Goal: Obtain resource: Download file/media

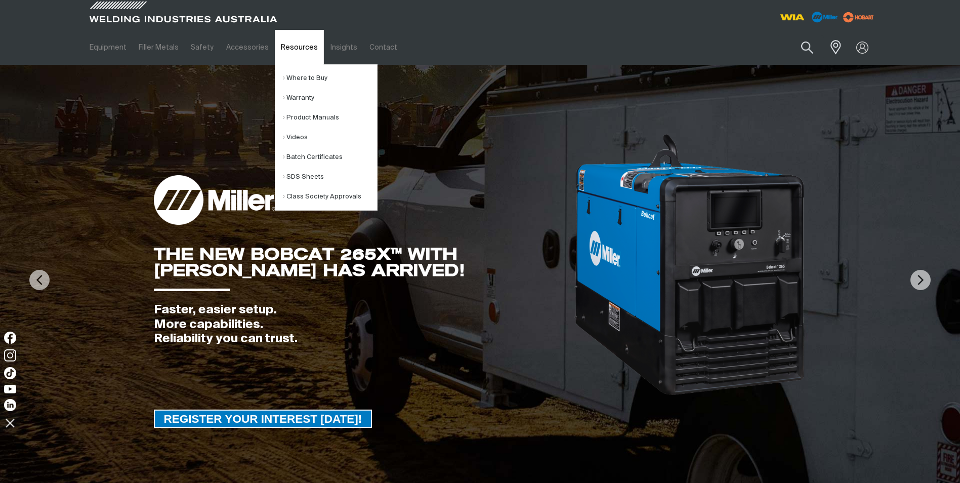
click at [304, 57] on link "Resources" at bounding box center [299, 47] width 49 height 35
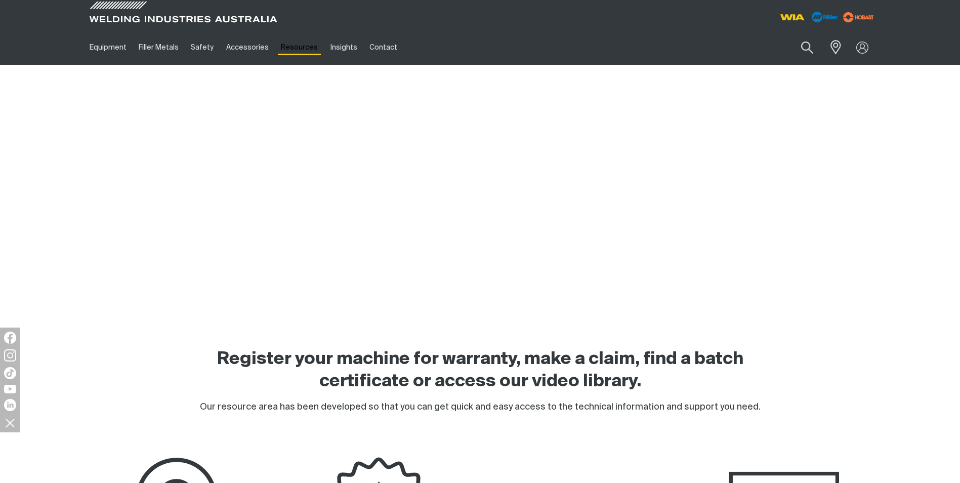
click at [304, 57] on link "Resources" at bounding box center [299, 47] width 49 height 35
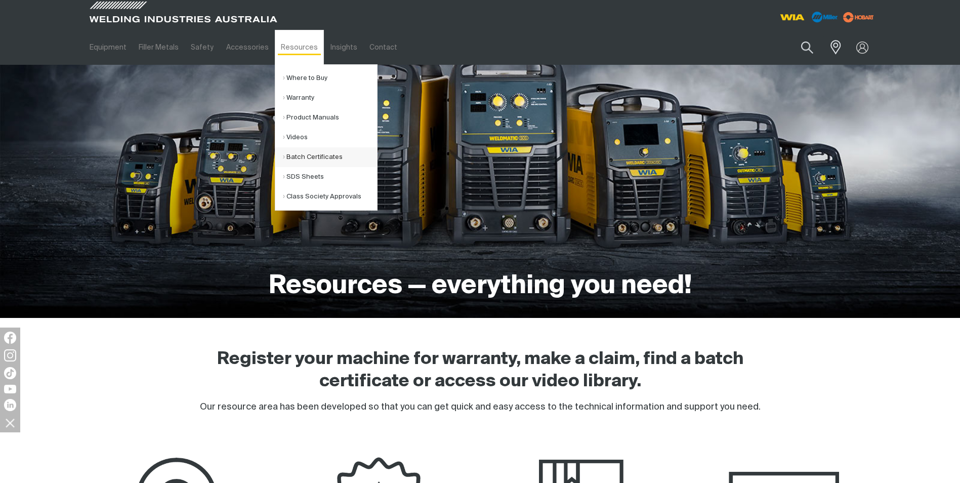
click at [309, 159] on link "Batch Certificates" at bounding box center [330, 157] width 94 height 20
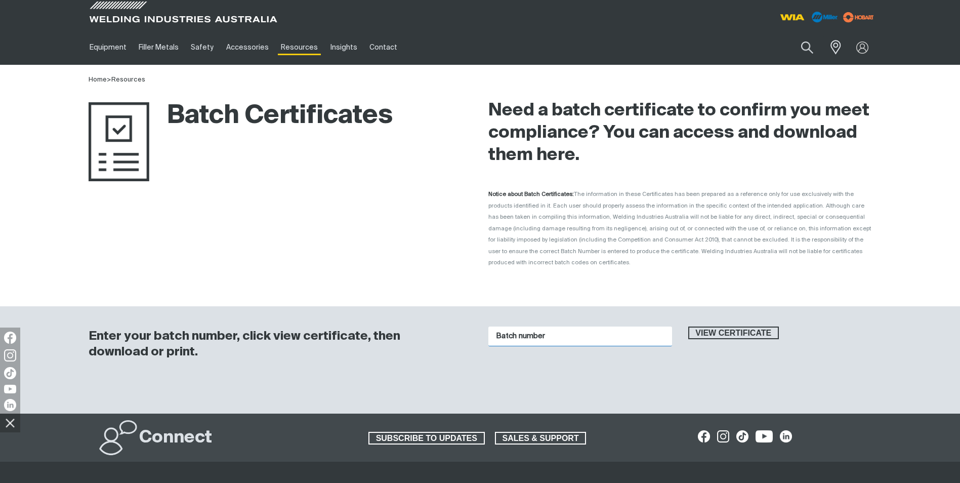
click at [538, 327] on input "Batch number" at bounding box center [581, 337] width 184 height 20
click at [721, 316] on div "Batch number 1015614 View certificate" at bounding box center [681, 349] width 384 height 67
click at [721, 327] on span "View certificate" at bounding box center [734, 333] width 89 height 13
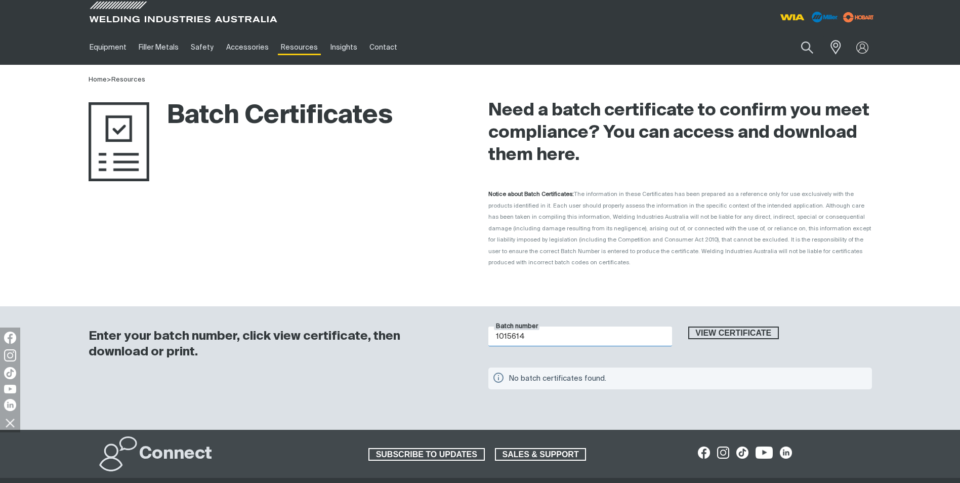
click at [619, 327] on input "1015614" at bounding box center [581, 337] width 184 height 20
click at [689, 327] on button "View certificate" at bounding box center [734, 333] width 91 height 13
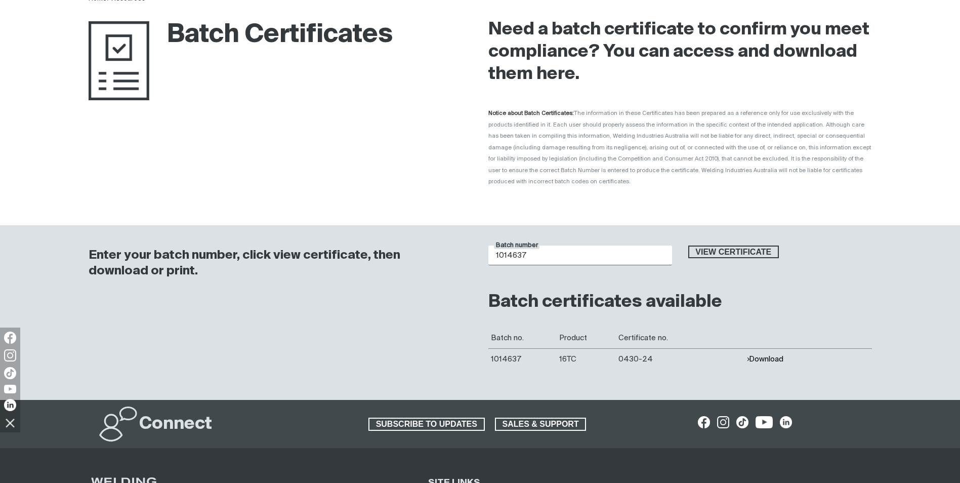
scroll to position [101, 0]
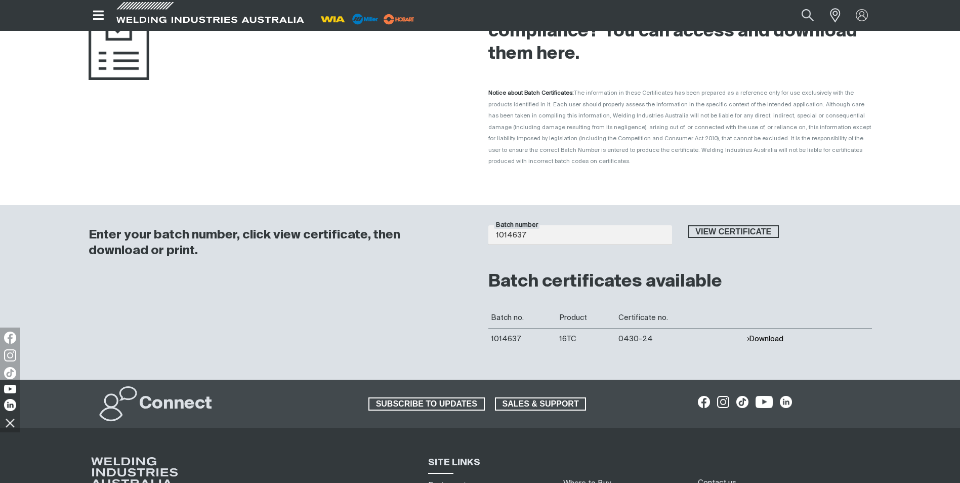
click at [772, 335] on button "Download" at bounding box center [765, 339] width 37 height 9
click at [537, 225] on input "1014637" at bounding box center [581, 235] width 184 height 20
click at [689, 225] on button "View certificate" at bounding box center [734, 231] width 91 height 13
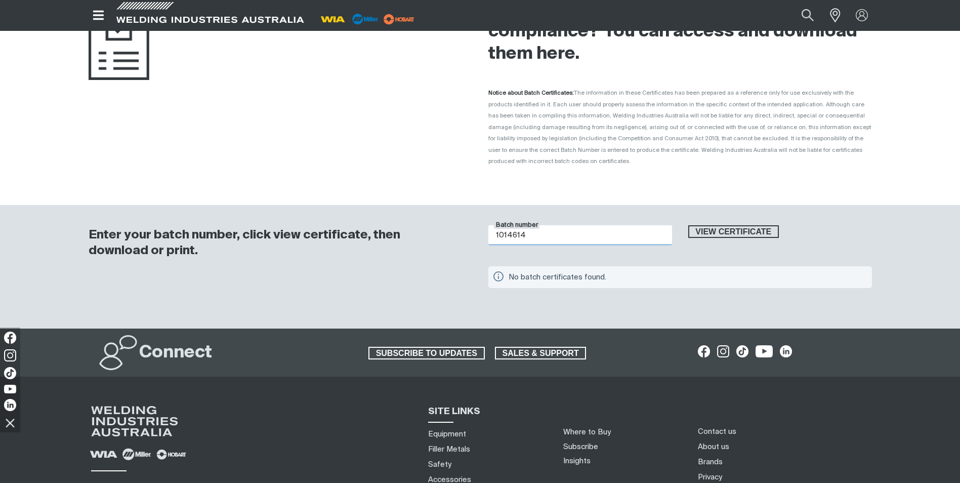
click at [689, 225] on button "View certificate" at bounding box center [734, 231] width 91 height 13
click at [601, 225] on input "1014614" at bounding box center [581, 235] width 184 height 20
type input "1014637"
click at [689, 225] on button "View certificate" at bounding box center [734, 231] width 91 height 13
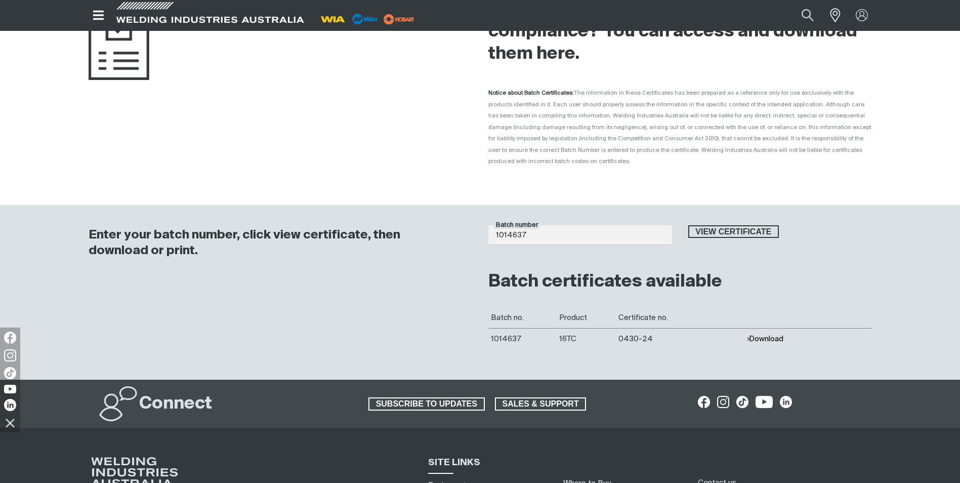
click at [766, 335] on button "Download" at bounding box center [765, 339] width 37 height 9
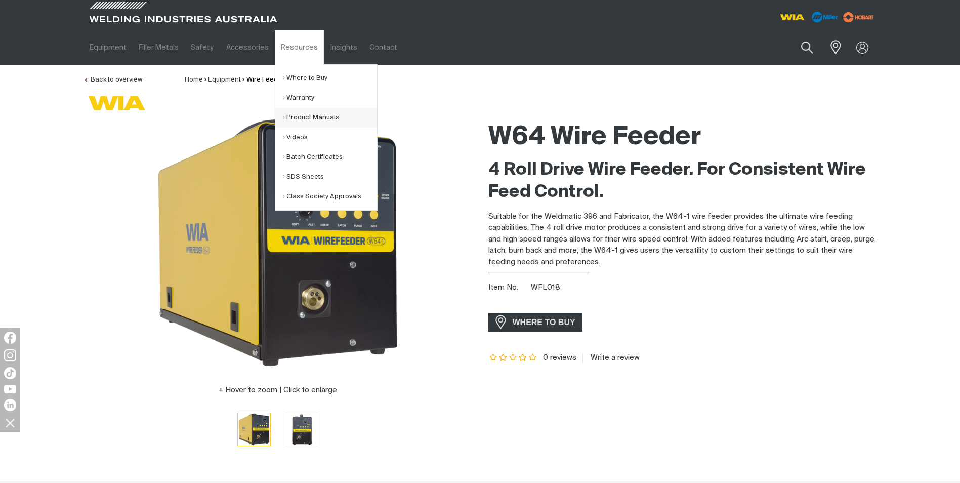
click at [302, 115] on link "Product Manuals" at bounding box center [330, 118] width 94 height 20
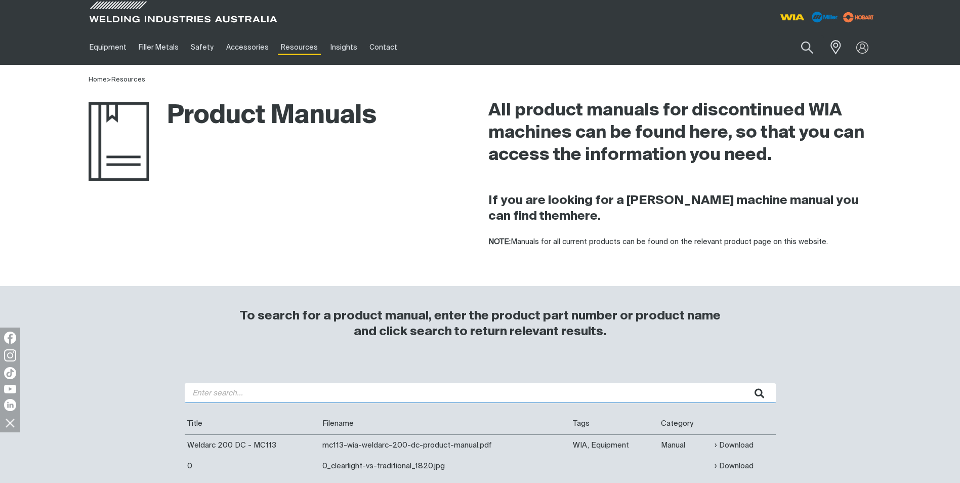
click at [236, 389] on input "search" at bounding box center [480, 393] width 591 height 20
type input "w64"
click at [744, 383] on button "submit" at bounding box center [760, 393] width 32 height 20
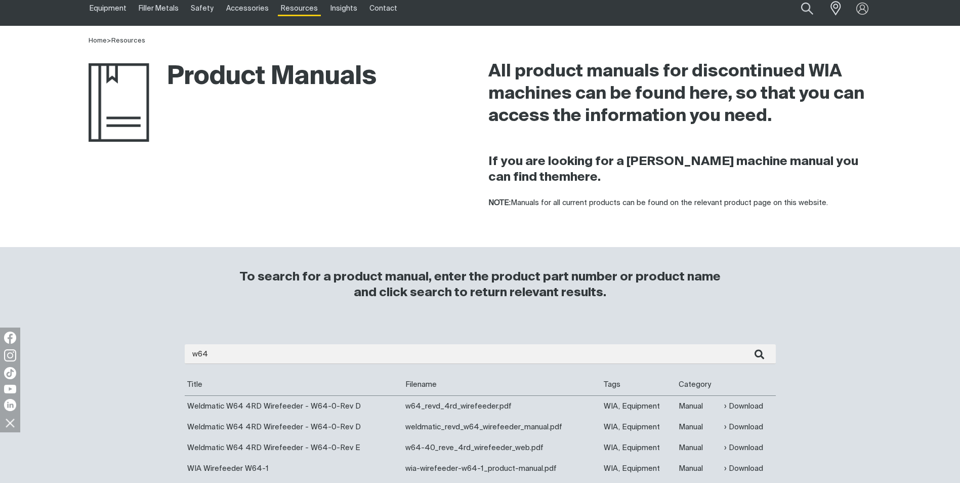
scroll to position [101, 0]
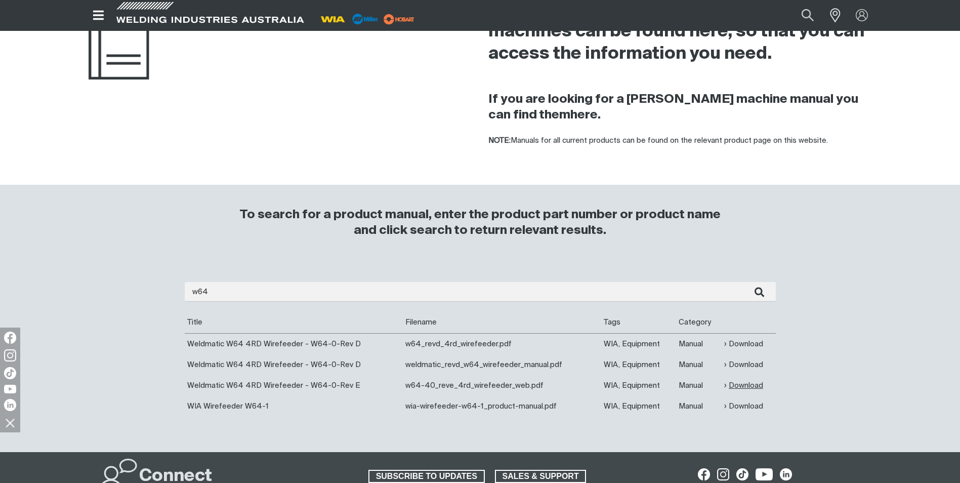
click at [731, 380] on link "Download" at bounding box center [743, 386] width 39 height 12
